Goal: Transaction & Acquisition: Purchase product/service

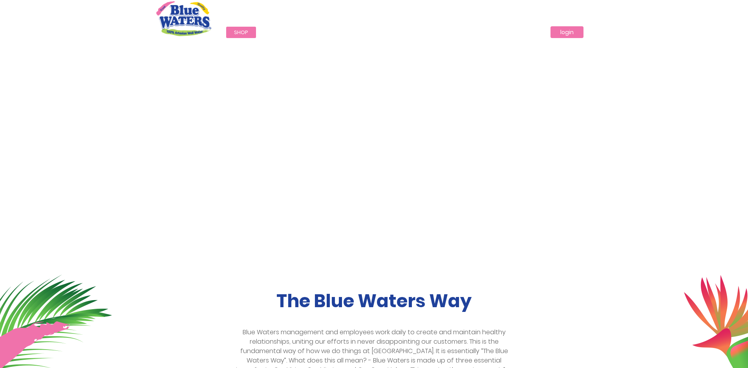
click at [572, 32] on link "login" at bounding box center [566, 32] width 33 height 12
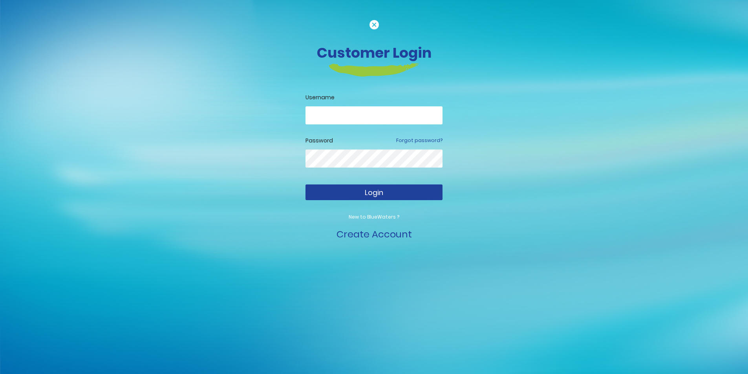
type input "**********"
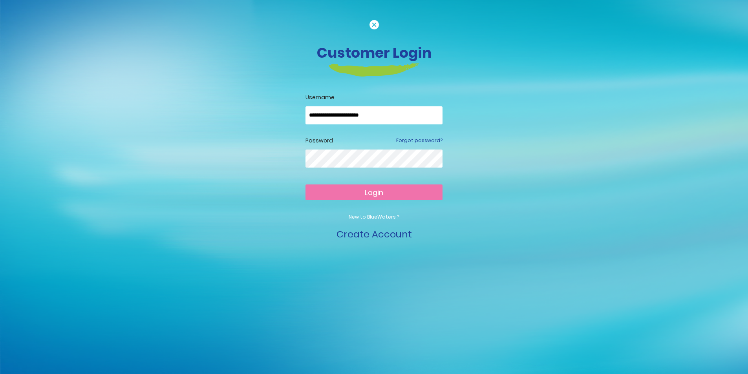
click at [410, 191] on button "Login" at bounding box center [373, 193] width 137 height 16
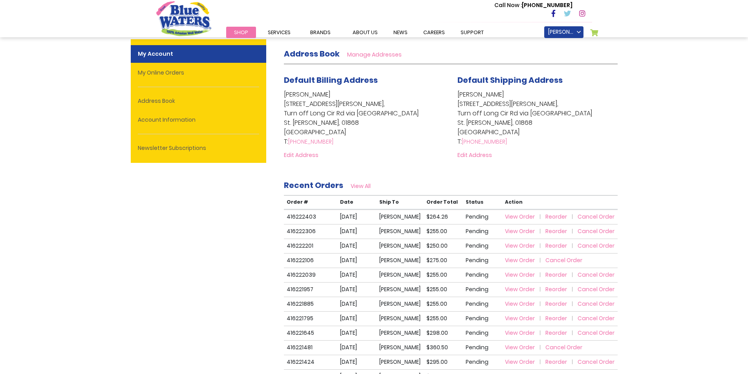
scroll to position [157, 0]
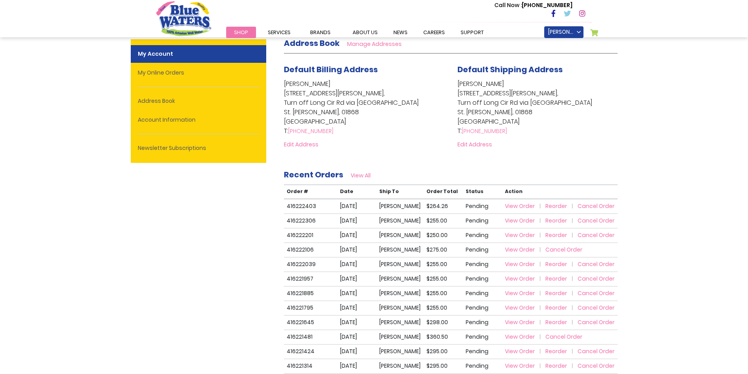
type input "**********"
click at [548, 207] on span "Reorder" at bounding box center [556, 206] width 22 height 8
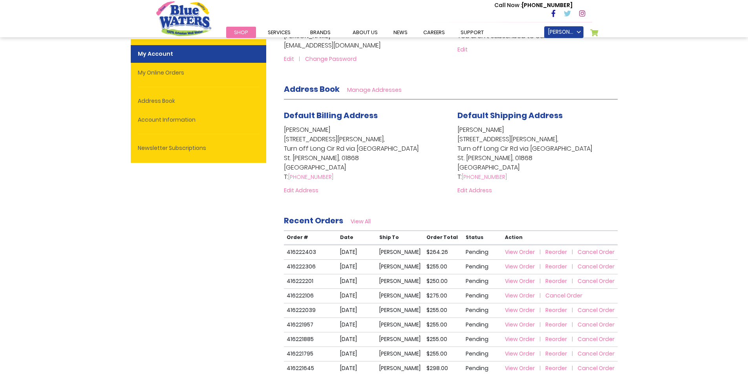
scroll to position [0, 0]
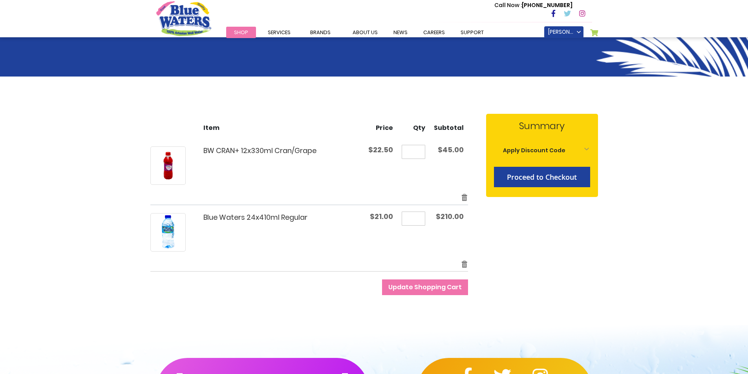
scroll to position [39, 0]
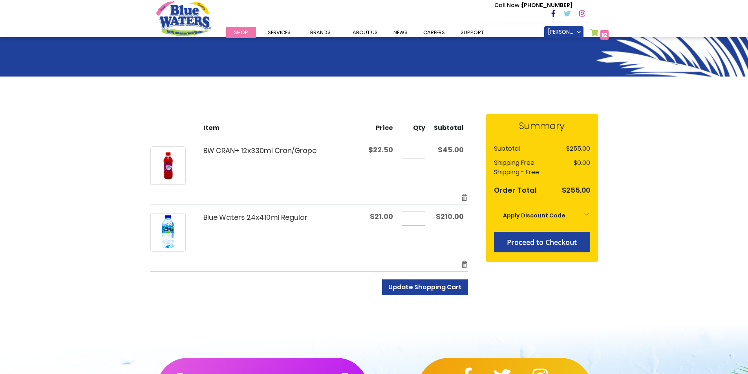
type input "**********"
click at [411, 287] on span "Update Shopping Cart" at bounding box center [424, 287] width 73 height 9
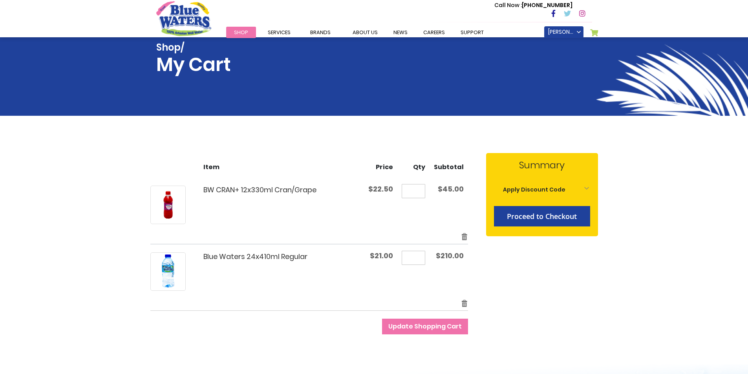
scroll to position [39, 0]
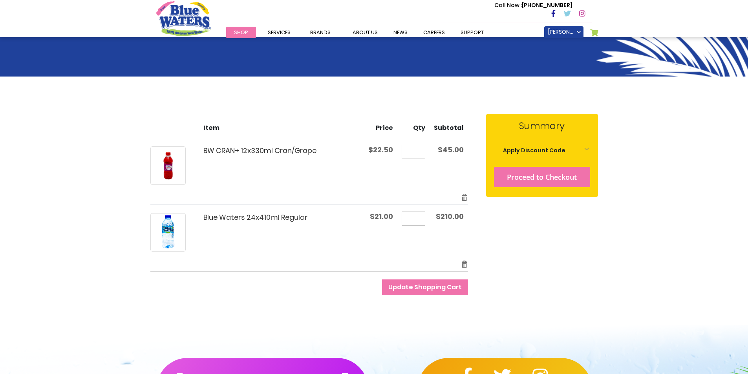
click at [523, 177] on span "Proceed to Checkout" at bounding box center [542, 176] width 70 height 9
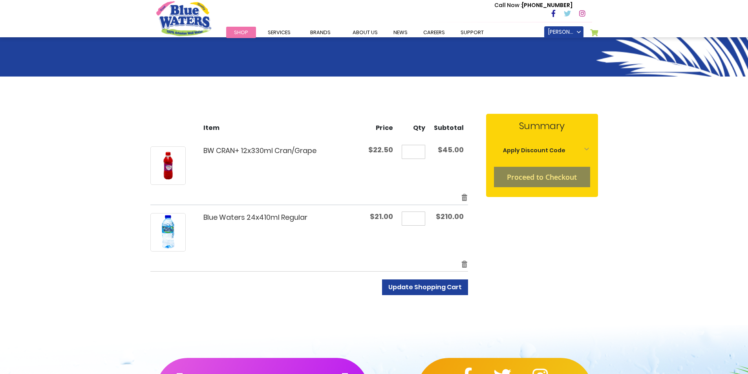
scroll to position [76, 0]
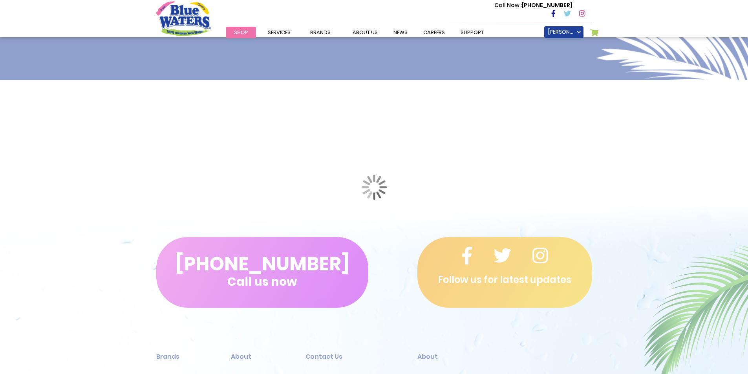
scroll to position [189, 0]
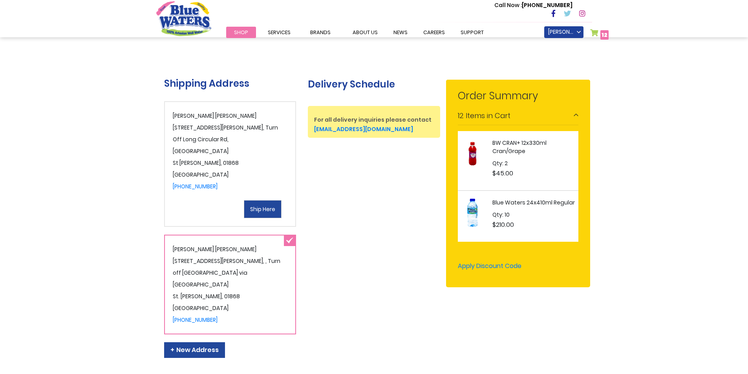
scroll to position [239, 0]
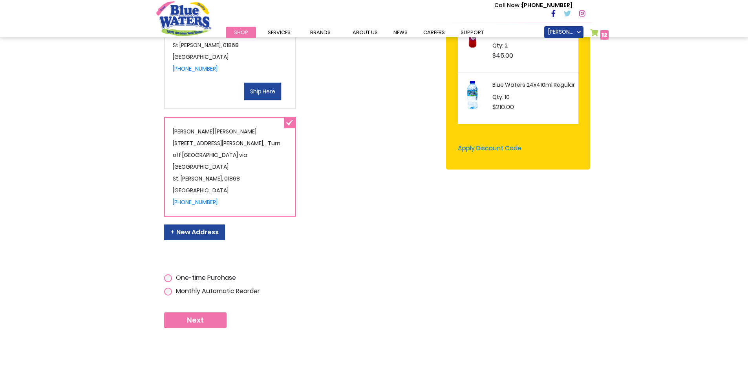
type input "**********"
click at [214, 313] on button "Next" at bounding box center [195, 321] width 62 height 16
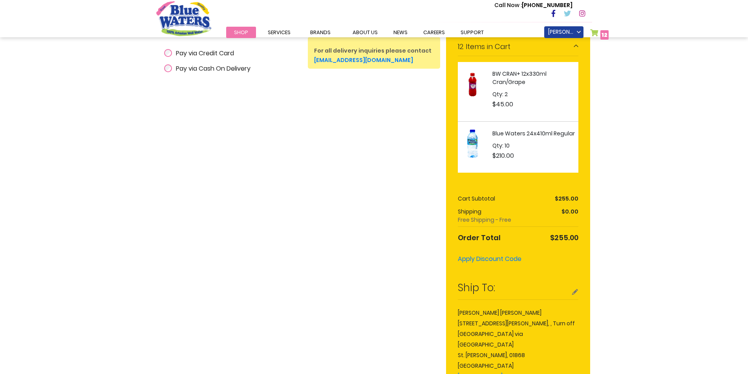
scroll to position [196, 0]
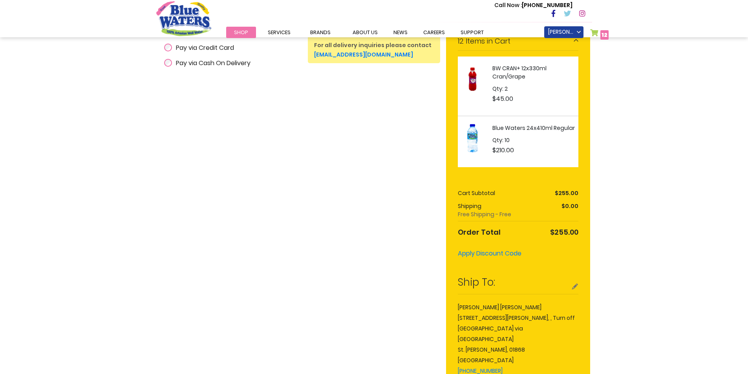
click at [218, 66] on span "Pay via Cash On Delivery" at bounding box center [213, 62] width 75 height 9
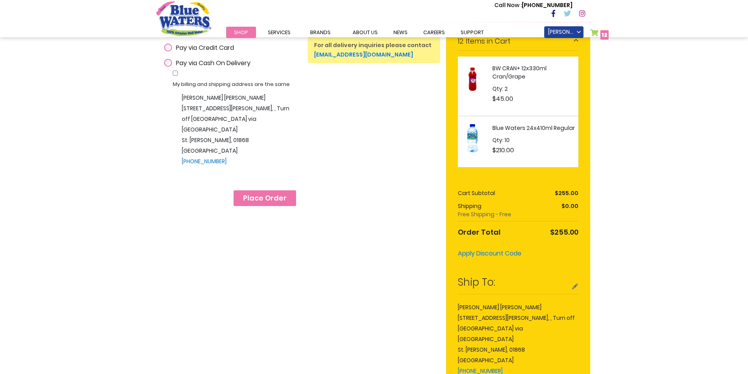
click at [281, 194] on span "Place Order" at bounding box center [265, 198] width 44 height 9
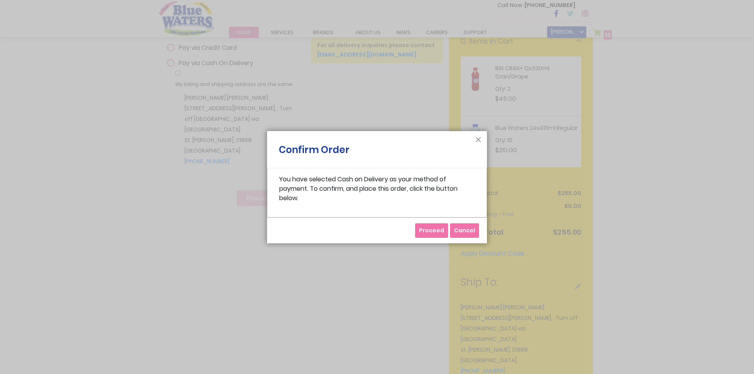
click at [430, 228] on span "Proceed" at bounding box center [431, 231] width 25 height 8
